Goal: Information Seeking & Learning: Learn about a topic

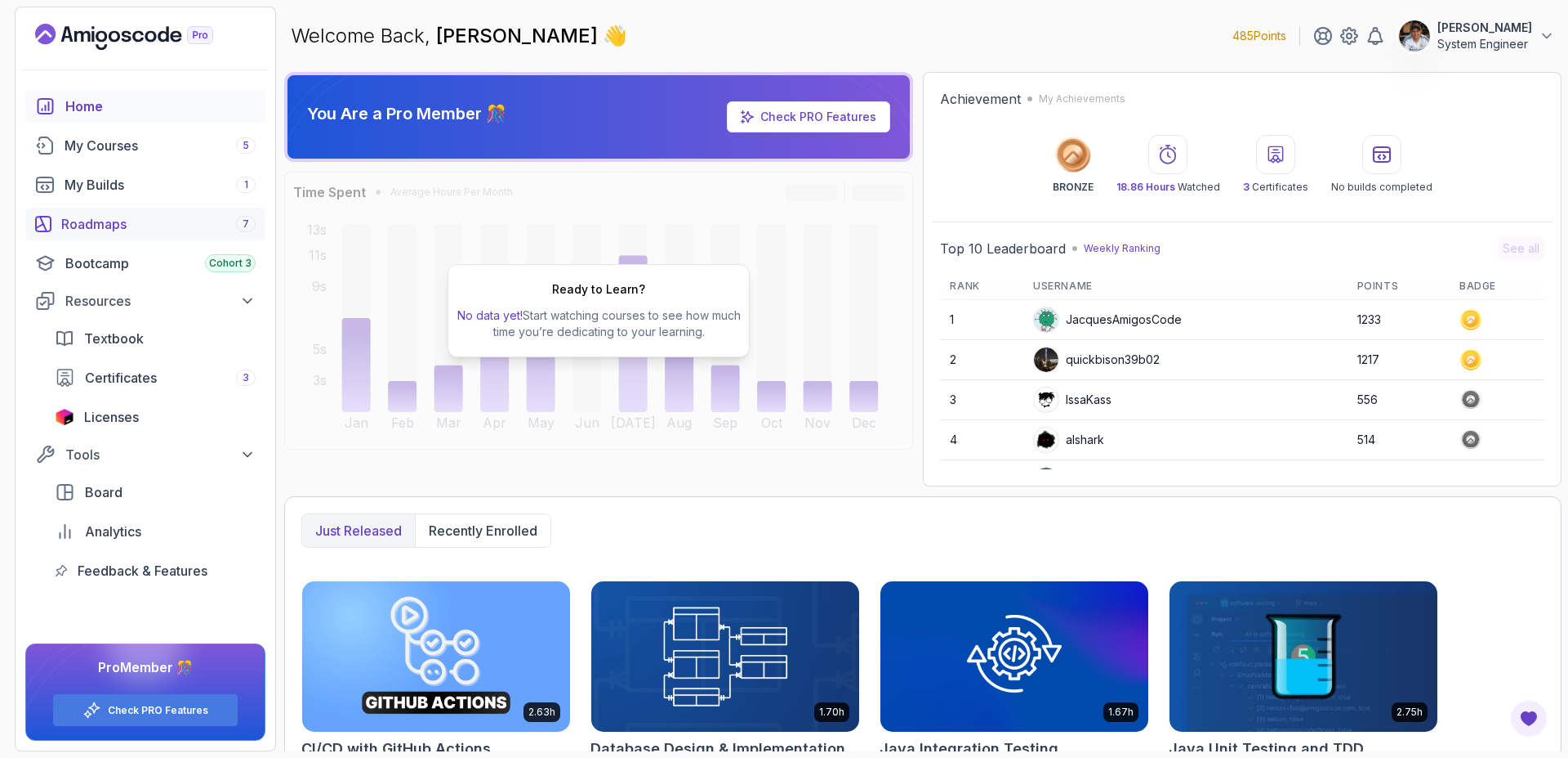
click at [144, 219] on div "Roadmaps 7" at bounding box center [158, 224] width 194 height 19
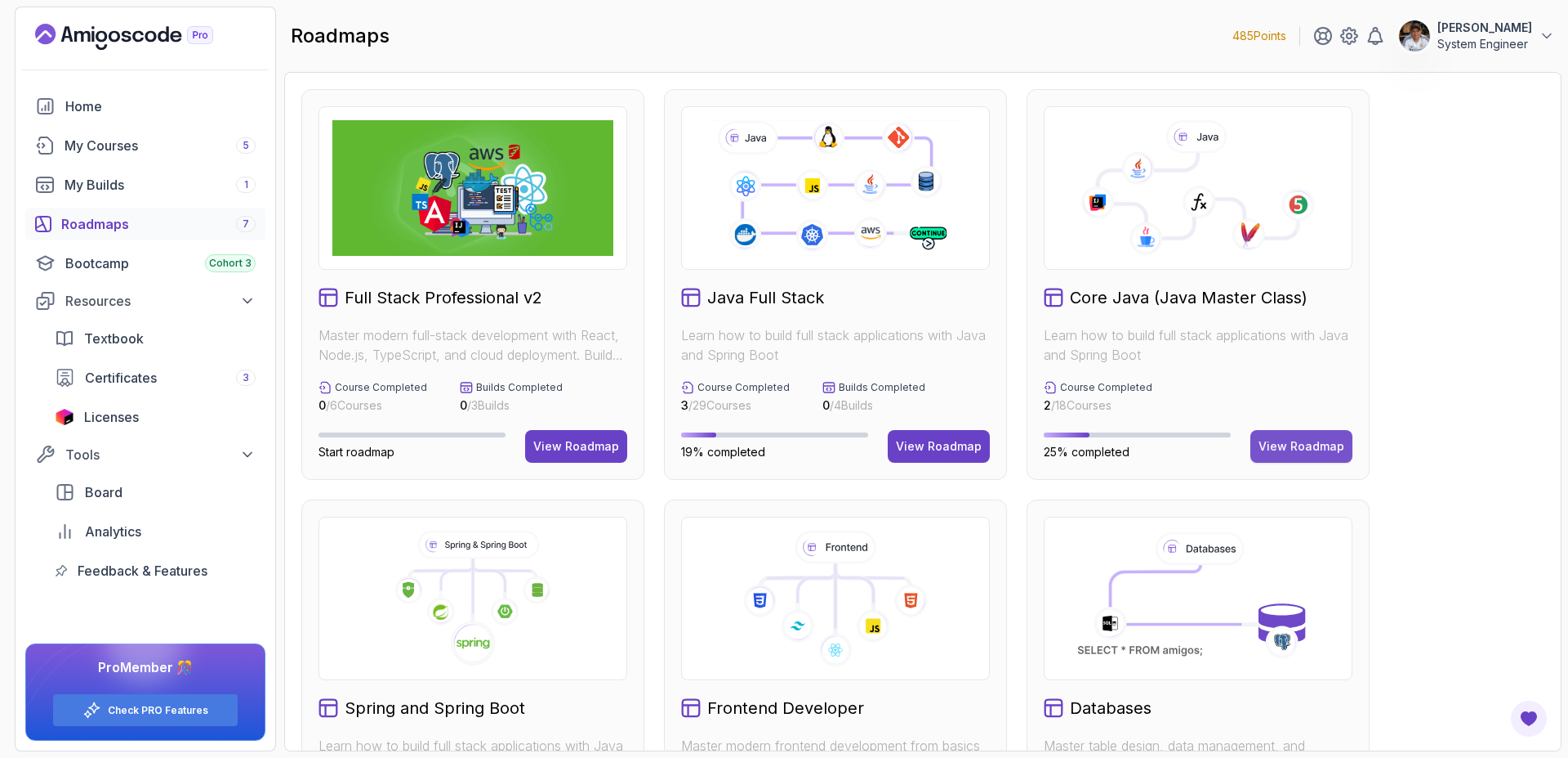
click at [1328, 448] on div "View Roadmap" at bounding box center [1302, 446] width 86 height 17
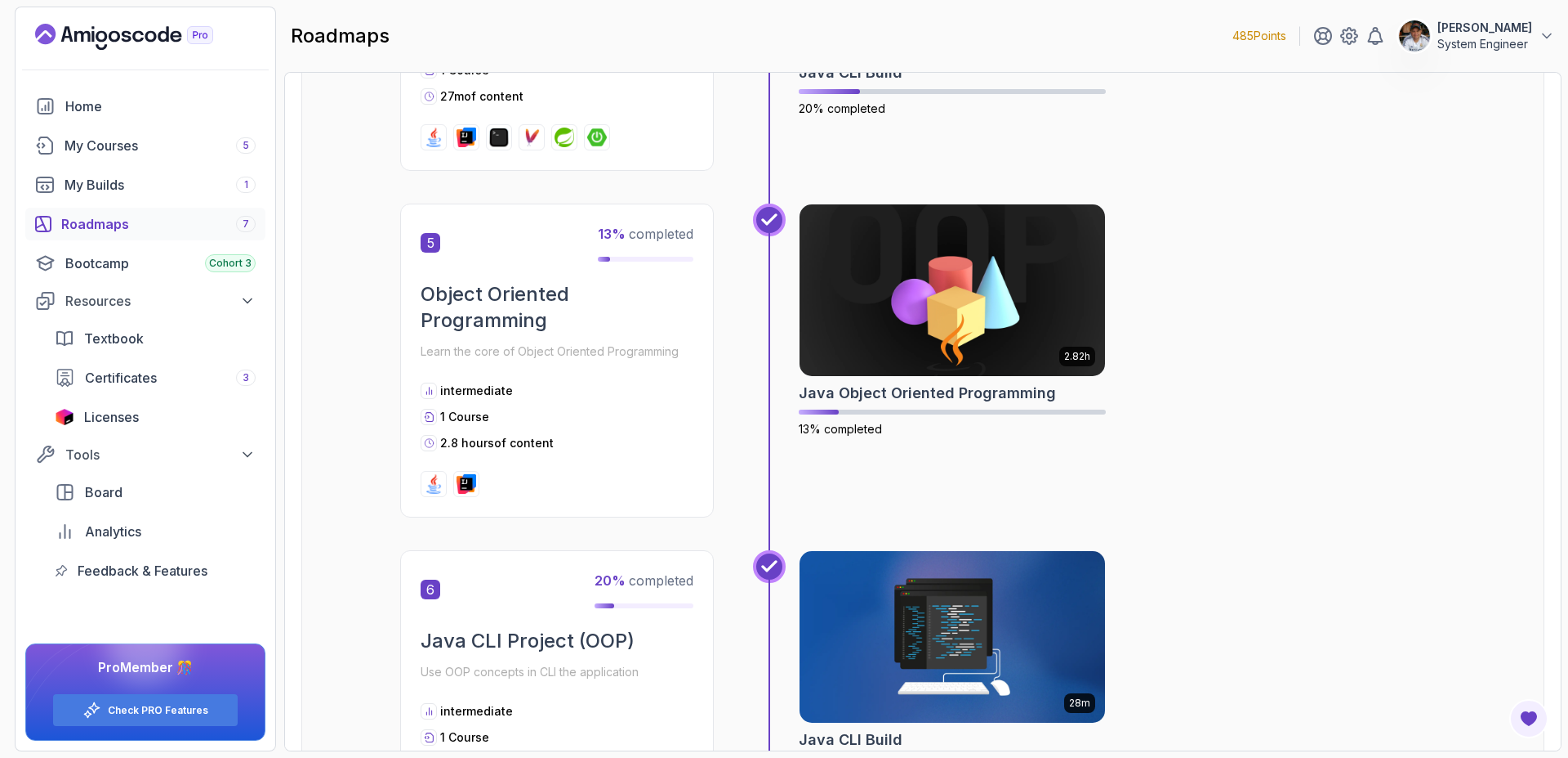
scroll to position [1534, 0]
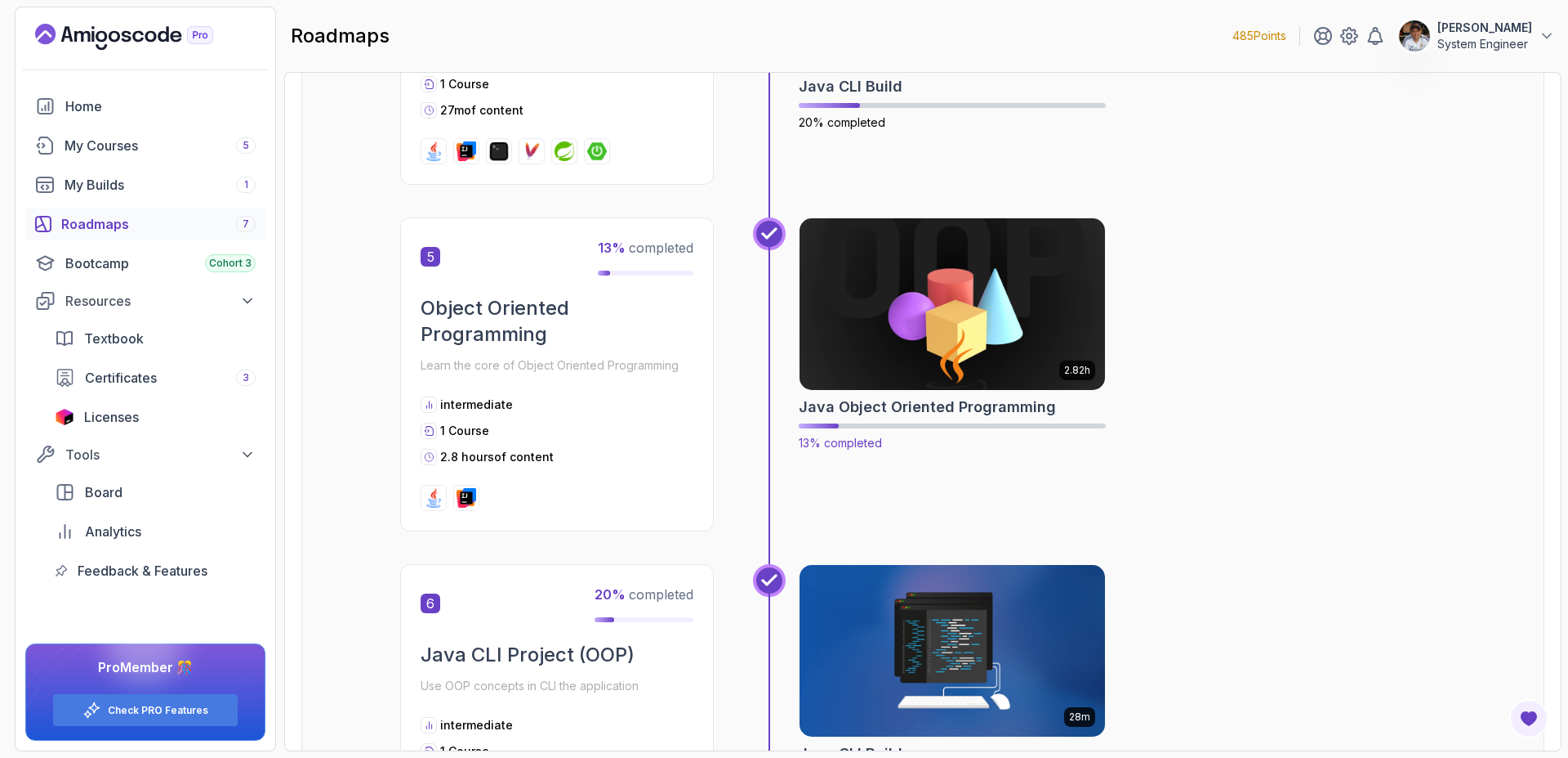
click at [994, 412] on h2 "Java Object Oriented Programming" at bounding box center [927, 407] width 258 height 23
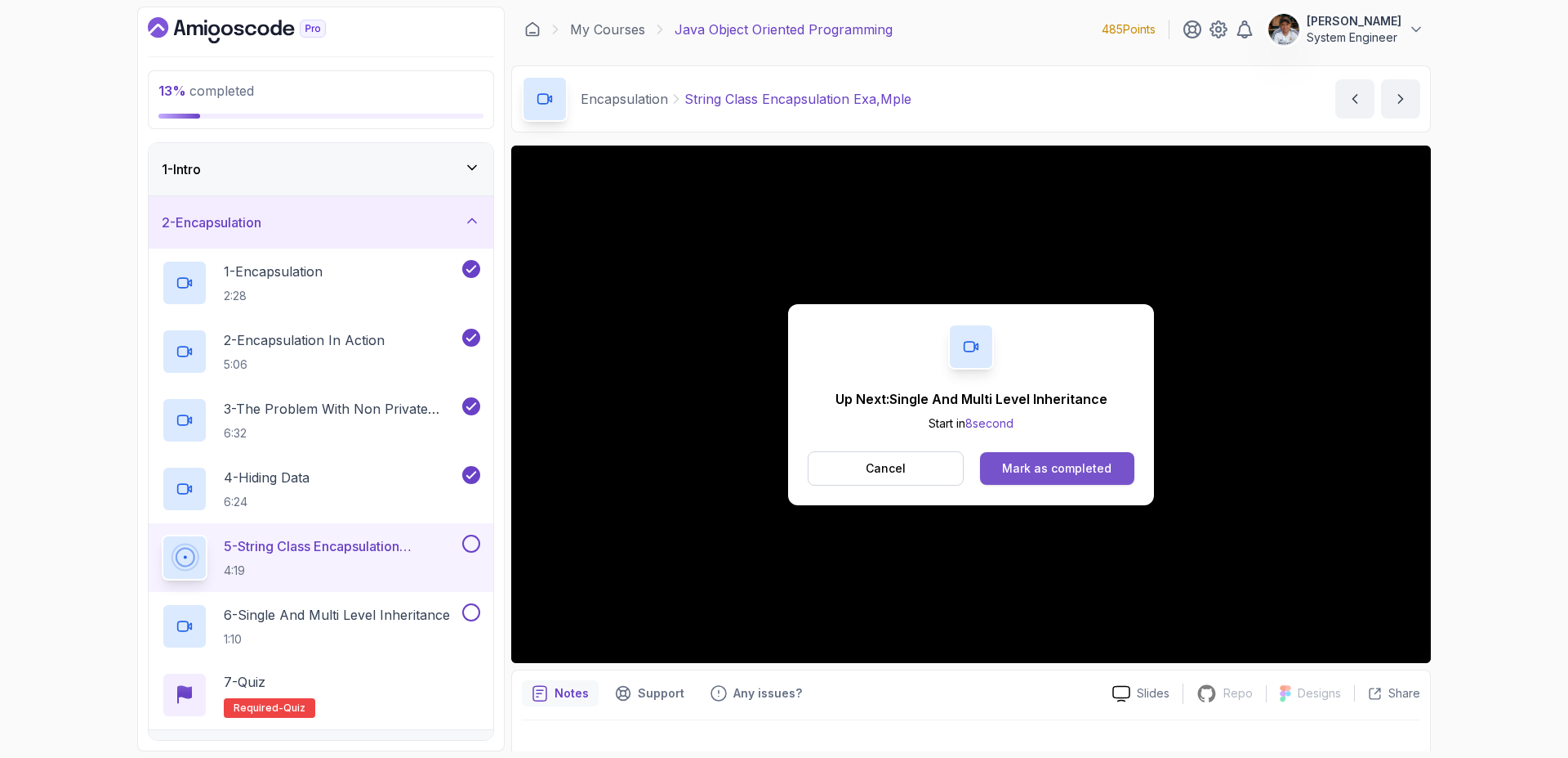
click at [1085, 472] on div "Mark as completed" at bounding box center [1056, 468] width 110 height 17
